Goal: Information Seeking & Learning: Learn about a topic

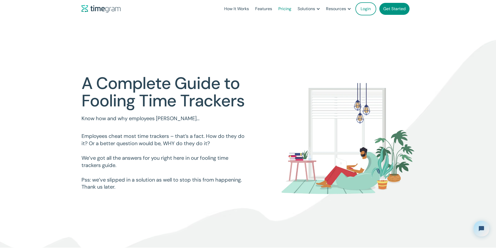
click at [276, 12] on link "Pricing" at bounding box center [284, 9] width 19 height 18
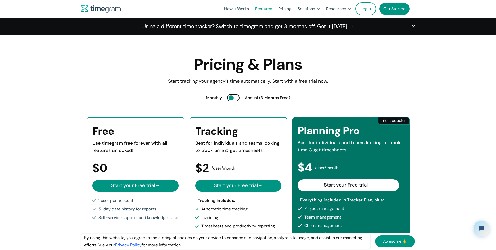
click at [254, 9] on link "Features" at bounding box center [263, 9] width 23 height 18
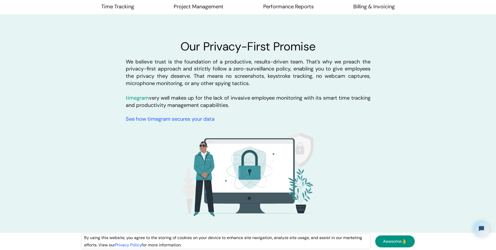
scroll to position [1280, 0]
